Goal: Task Accomplishment & Management: Manage account settings

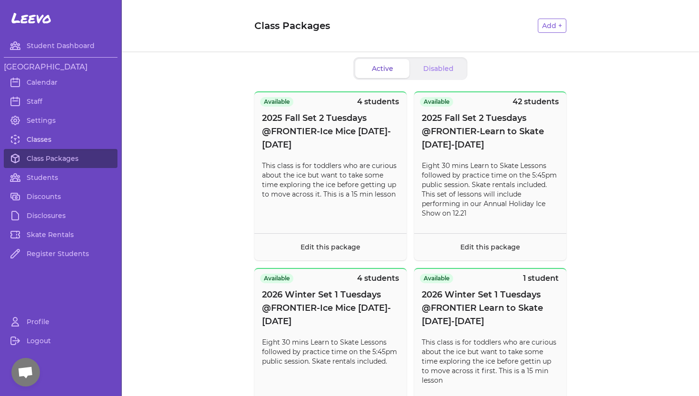
scroll to position [511, 0]
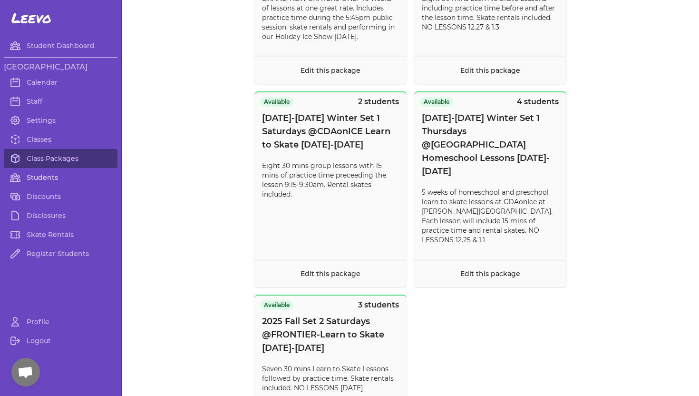
click at [40, 175] on link "Students" at bounding box center [61, 177] width 114 height 19
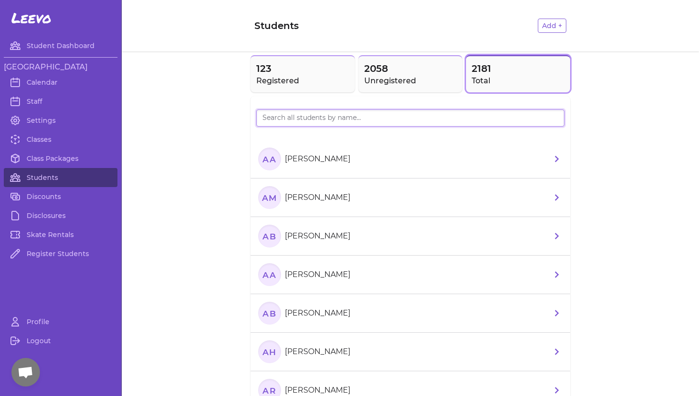
click at [271, 118] on input "search" at bounding box center [410, 117] width 308 height 17
type input "Moline"
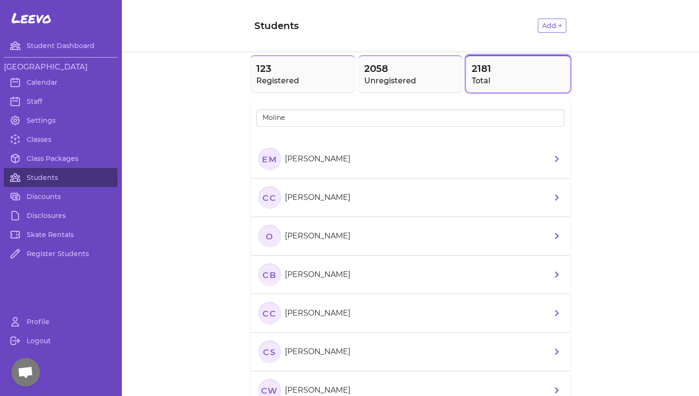
click at [296, 164] on p "[PERSON_NAME]" at bounding box center [318, 158] width 66 height 11
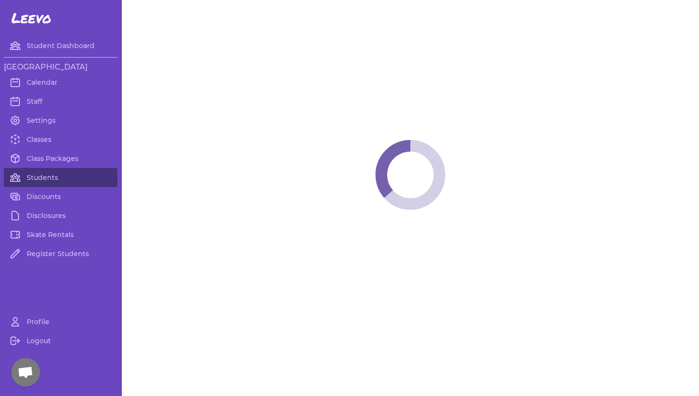
select select "WA"
select select "youth_figure"
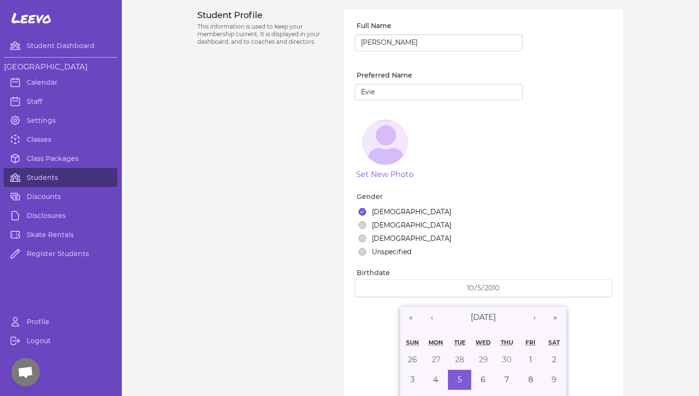
select select "18"
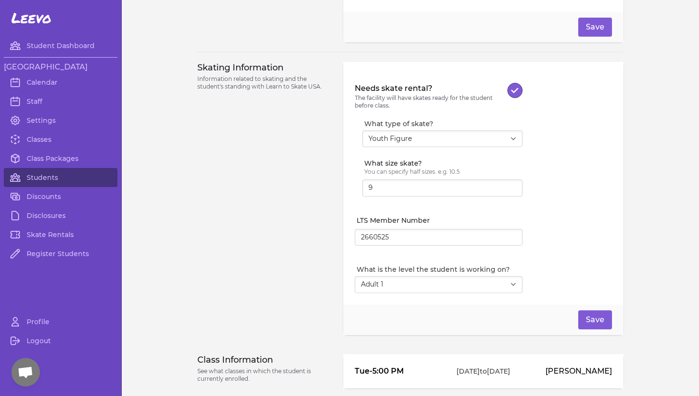
scroll to position [867, 0]
